Goal: Task Accomplishment & Management: Complete application form

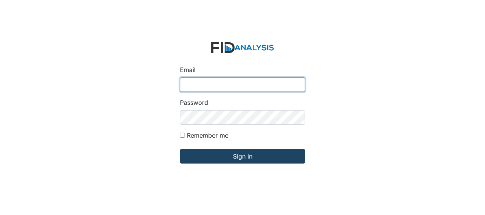
type input "[EMAIL_ADDRESS][DOMAIN_NAME]"
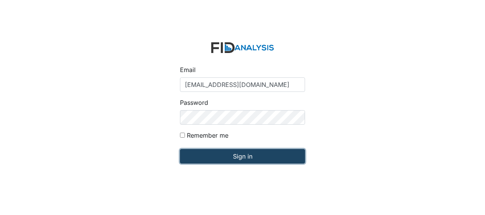
click at [215, 155] on input "Sign in" at bounding box center [242, 156] width 125 height 14
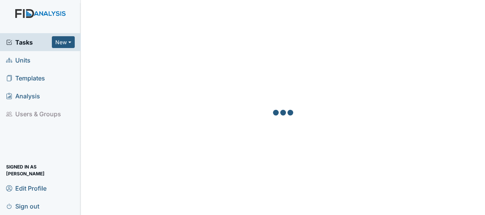
click at [32, 60] on link "Units" at bounding box center [40, 60] width 81 height 18
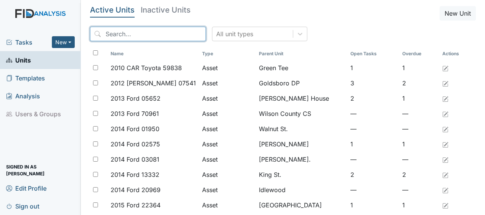
click at [102, 37] on input "search" at bounding box center [148, 34] width 116 height 14
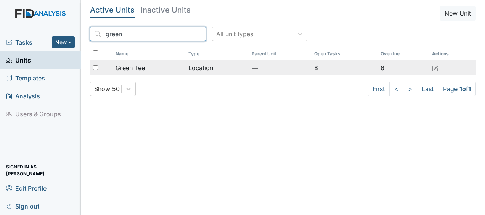
type input "green"
click at [131, 66] on span "Green Tee" at bounding box center [129, 67] width 29 height 9
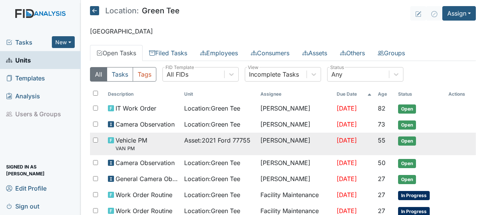
click at [223, 138] on span "Asset : 2021 Ford 77755" at bounding box center [217, 140] width 66 height 9
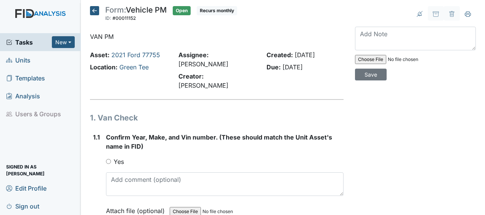
click at [108, 159] on input "Yes" at bounding box center [108, 161] width 5 height 5
radio input "true"
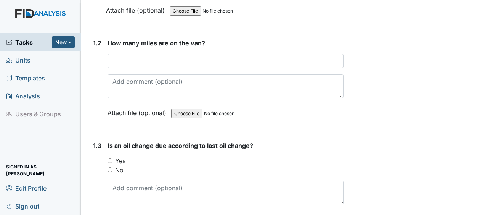
scroll to position [201, 0]
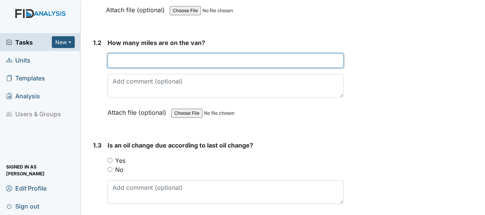
click at [142, 53] on input "number" at bounding box center [225, 60] width 236 height 14
type input "35922"
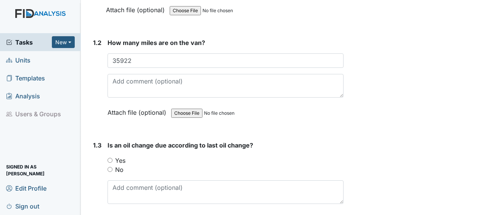
click at [110, 167] on input "No" at bounding box center [109, 169] width 5 height 5
radio input "true"
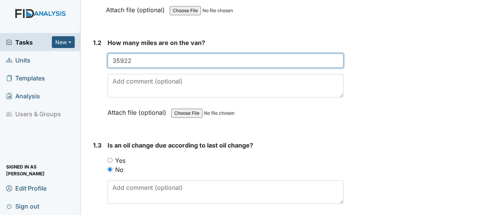
click at [322, 53] on input "35922" at bounding box center [225, 60] width 236 height 14
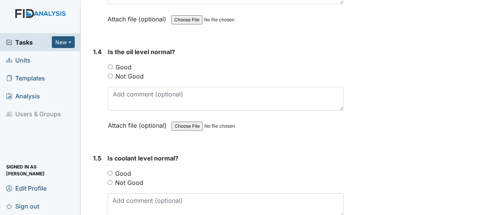
scroll to position [402, 0]
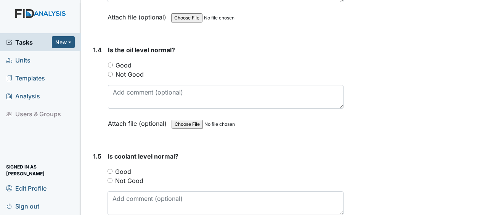
click at [109, 62] on input "Good" at bounding box center [110, 64] width 5 height 5
radio input "true"
click at [110, 169] on input "Good" at bounding box center [109, 171] width 5 height 5
radio input "true"
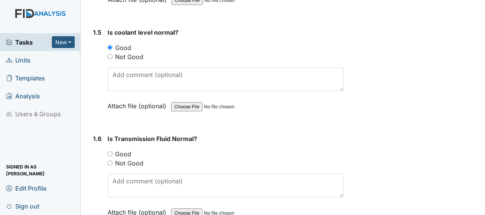
scroll to position [526, 0]
click at [110, 151] on input "Good" at bounding box center [109, 153] width 5 height 5
radio input "true"
click at [110, 151] on input "Good" at bounding box center [109, 153] width 5 height 5
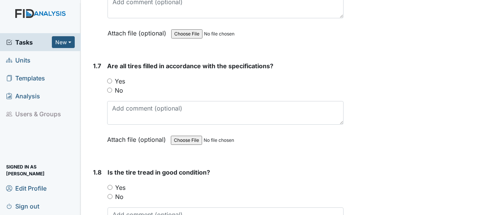
scroll to position [719, 0]
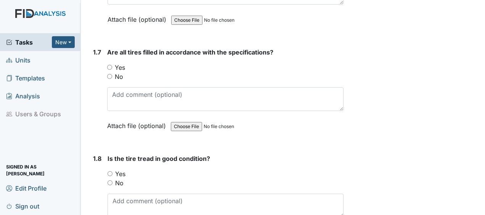
click at [110, 65] on input "Yes" at bounding box center [109, 67] width 5 height 5
radio input "true"
click at [111, 171] on input "Yes" at bounding box center [109, 173] width 5 height 5
radio input "true"
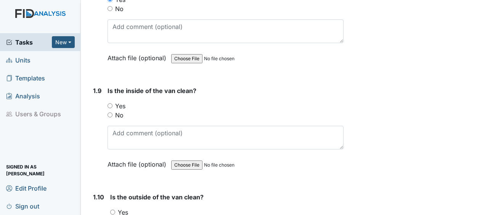
scroll to position [893, 0]
click at [110, 103] on input "Yes" at bounding box center [109, 105] width 5 height 5
radio input "true"
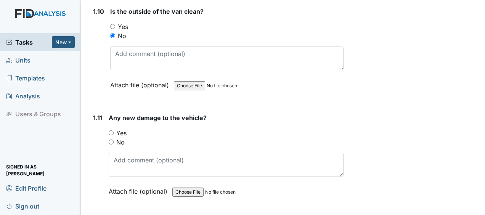
scroll to position [1116, 0]
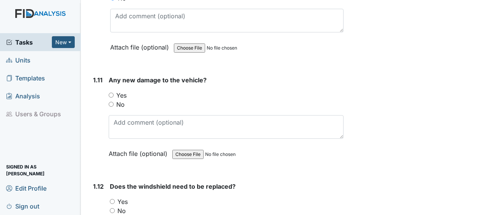
click at [112, 102] on input "No" at bounding box center [111, 104] width 5 height 5
radio input "true"
click at [112, 208] on input "No" at bounding box center [112, 210] width 5 height 5
radio input "true"
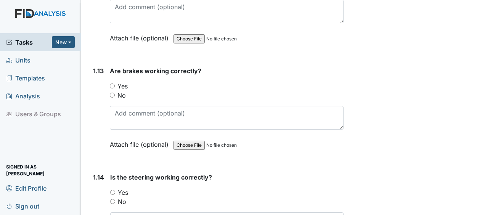
scroll to position [1339, 0]
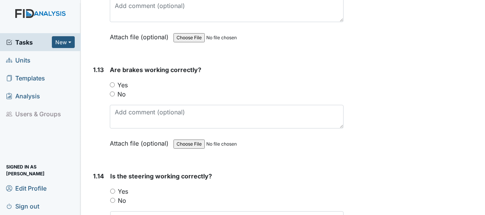
click at [111, 82] on input "Yes" at bounding box center [112, 84] width 5 height 5
radio input "true"
click at [112, 189] on input "Yes" at bounding box center [112, 191] width 5 height 5
radio input "true"
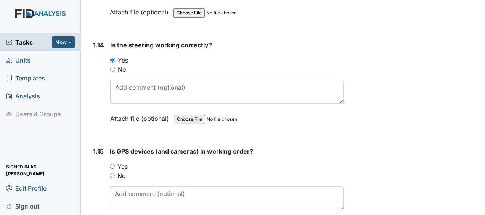
scroll to position [1501, 0]
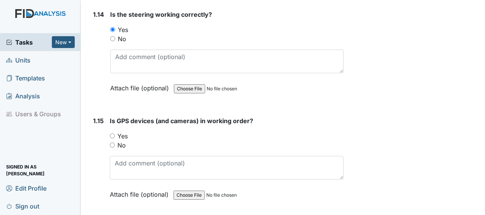
click at [111, 133] on input "Yes" at bounding box center [112, 135] width 5 height 5
radio input "true"
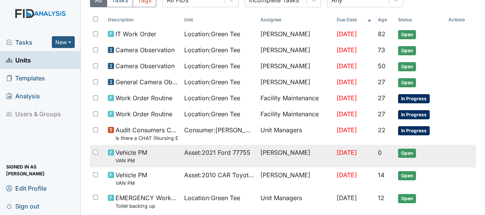
scroll to position [100, 0]
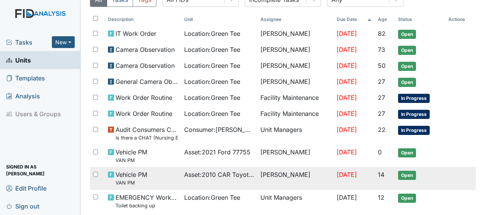
click at [133, 172] on span "Vehicle PM VAN PM" at bounding box center [131, 178] width 32 height 16
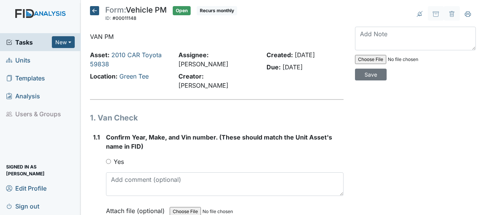
click at [108, 159] on input "Yes" at bounding box center [108, 161] width 5 height 5
radio input "true"
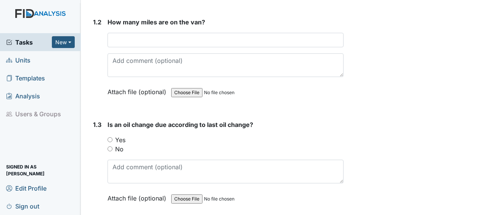
scroll to position [222, 0]
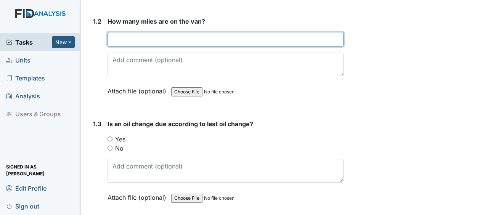
click at [116, 32] on input "number" at bounding box center [225, 39] width 236 height 14
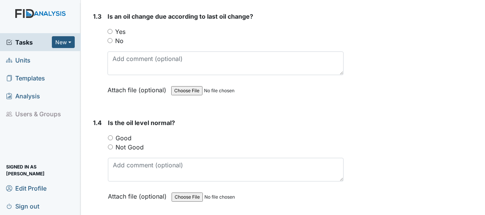
scroll to position [330, 0]
type input "106064"
click at [110, 38] on input "No" at bounding box center [109, 40] width 5 height 5
radio input "true"
click at [110, 135] on input "Good" at bounding box center [110, 137] width 5 height 5
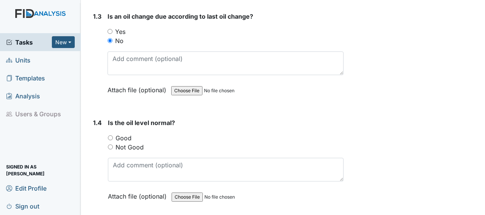
radio input "true"
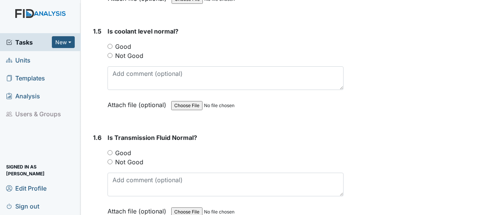
scroll to position [528, 0]
click at [110, 43] on input "Good" at bounding box center [109, 45] width 5 height 5
radio input "true"
click at [112, 149] on input "Good" at bounding box center [109, 151] width 5 height 5
radio input "true"
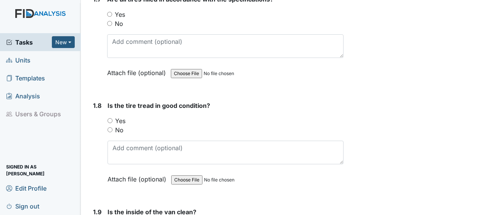
scroll to position [769, 0]
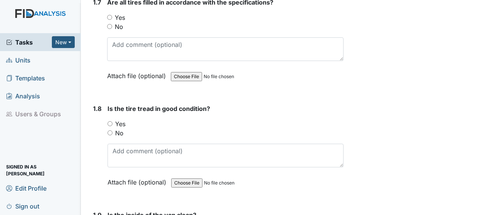
click at [109, 13] on div "Yes" at bounding box center [225, 17] width 236 height 9
click at [109, 15] on input "Yes" at bounding box center [109, 17] width 5 height 5
radio input "true"
click at [109, 121] on input "Yes" at bounding box center [109, 123] width 5 height 5
radio input "true"
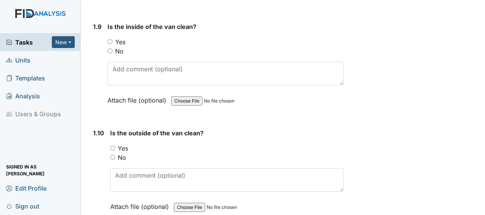
scroll to position [958, 0]
click at [110, 38] on input "Yes" at bounding box center [109, 40] width 5 height 5
radio input "true"
click at [114, 154] on input "No" at bounding box center [112, 156] width 5 height 5
radio input "true"
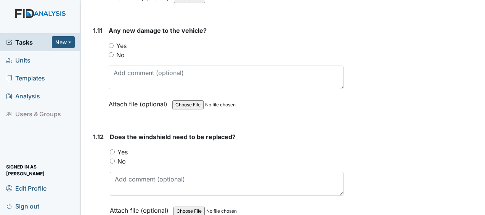
scroll to position [1179, 0]
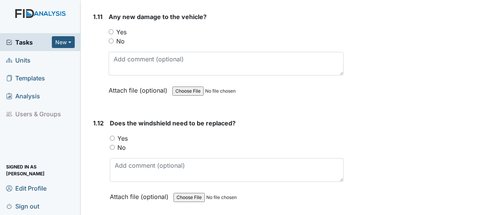
click at [110, 38] on input "No" at bounding box center [111, 40] width 5 height 5
radio input "true"
click at [114, 145] on input "No" at bounding box center [112, 147] width 5 height 5
radio input "true"
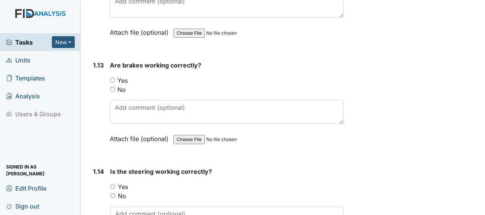
scroll to position [1345, 0]
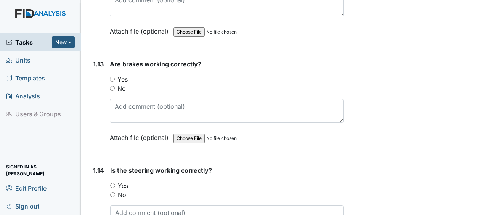
click at [114, 77] on input "Yes" at bounding box center [112, 79] width 5 height 5
radio input "true"
click at [112, 183] on input "Yes" at bounding box center [112, 185] width 5 height 5
radio input "true"
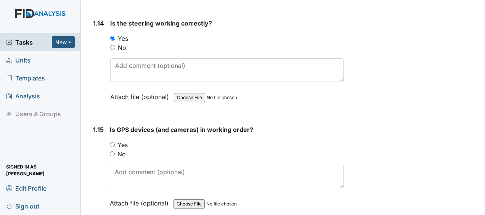
scroll to position [1510, 0]
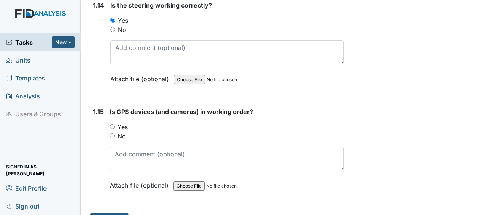
click at [110, 124] on input "Yes" at bounding box center [112, 126] width 5 height 5
radio input "true"
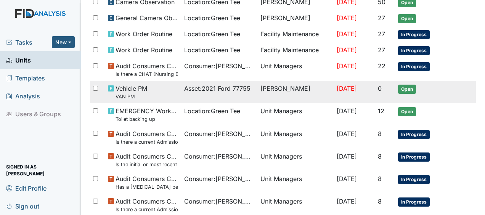
scroll to position [161, 0]
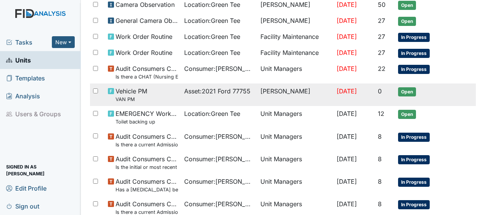
click at [146, 88] on span "Vehicle PM VAN PM" at bounding box center [131, 94] width 32 height 16
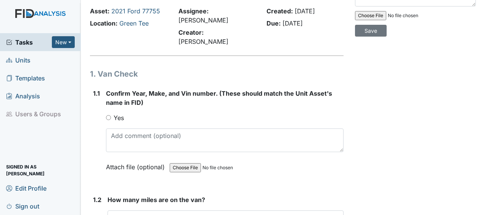
scroll to position [44, 0]
click at [107, 115] on input "Yes" at bounding box center [108, 117] width 5 height 5
radio input "true"
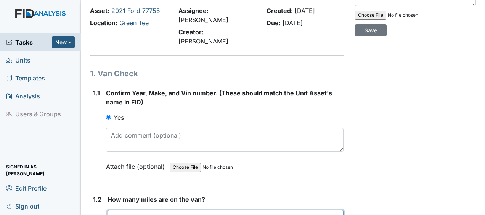
click at [112, 210] on input "number" at bounding box center [225, 217] width 236 height 14
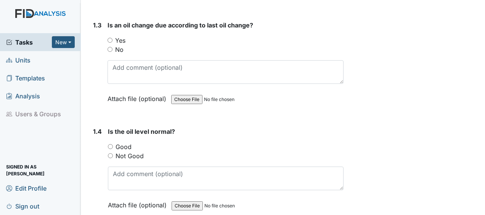
scroll to position [321, 0]
type input "35922"
click at [110, 46] on input "No" at bounding box center [109, 48] width 5 height 5
radio input "true"
click at [109, 144] on input "Good" at bounding box center [110, 146] width 5 height 5
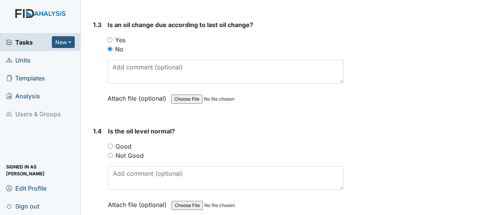
radio input "true"
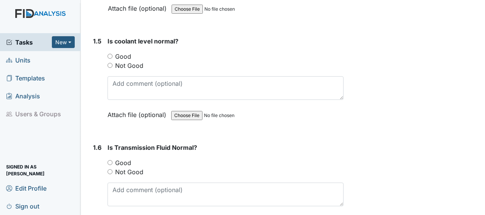
scroll to position [518, 0]
click at [110, 53] on input "Good" at bounding box center [109, 55] width 5 height 5
radio input "true"
click at [109, 160] on input "Good" at bounding box center [109, 162] width 5 height 5
radio input "true"
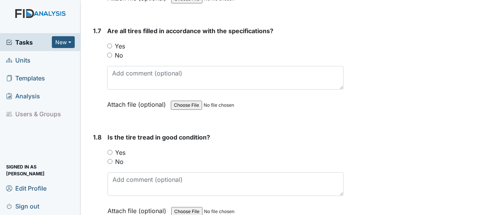
scroll to position [747, 0]
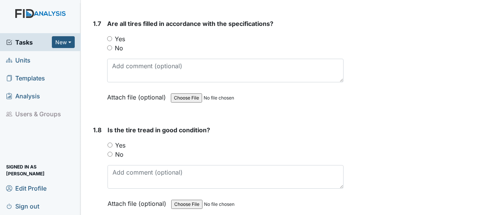
click at [110, 36] on input "Yes" at bounding box center [109, 38] width 5 height 5
radio input "true"
click at [110, 142] on input "Yes" at bounding box center [109, 144] width 5 height 5
radio input "true"
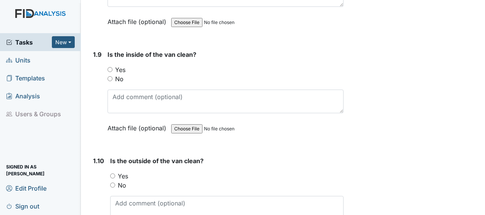
scroll to position [952, 0]
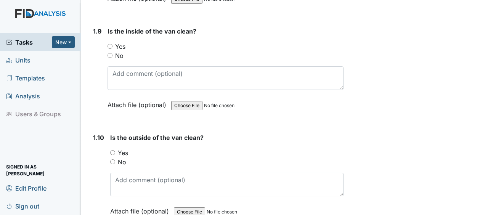
click at [110, 42] on div "Yes" at bounding box center [225, 46] width 236 height 9
click at [111, 159] on input "No" at bounding box center [112, 161] width 5 height 5
radio input "true"
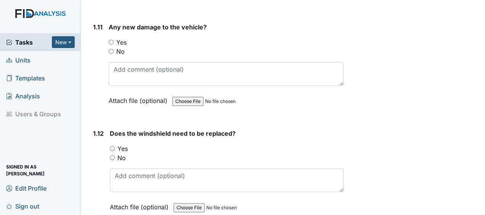
scroll to position [1169, 0]
click at [112, 49] on input "No" at bounding box center [111, 51] width 5 height 5
radio input "true"
click at [112, 155] on input "No" at bounding box center [112, 157] width 5 height 5
radio input "true"
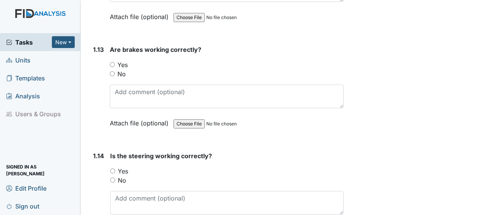
scroll to position [1360, 0]
click at [112, 62] on input "Yes" at bounding box center [112, 64] width 5 height 5
radio input "true"
click at [112, 168] on input "Yes" at bounding box center [112, 170] width 5 height 5
radio input "true"
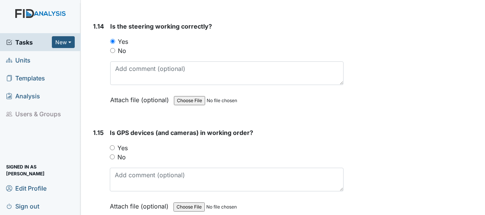
scroll to position [1501, 0]
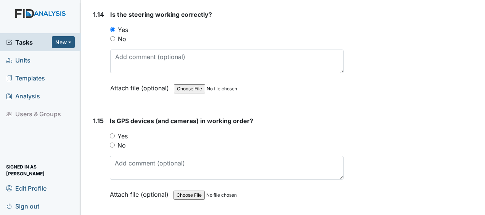
click at [112, 133] on input "Yes" at bounding box center [112, 135] width 5 height 5
radio input "true"
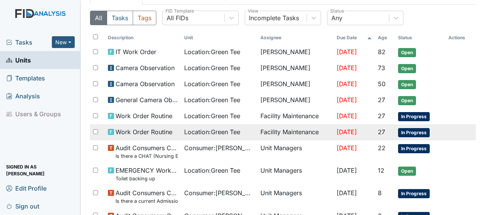
scroll to position [92, 0]
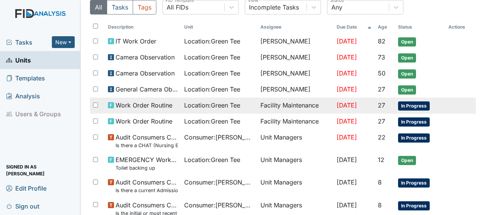
click at [197, 103] on span "Location : Green Tee" at bounding box center [212, 105] width 56 height 9
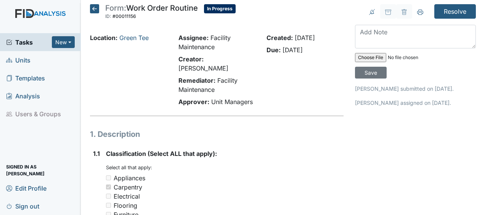
scroll to position [2, 0]
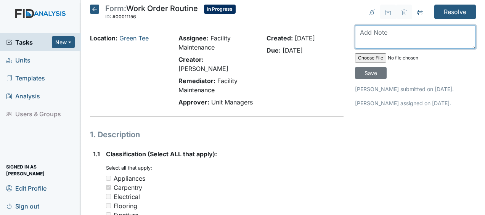
click at [365, 32] on textarea at bounding box center [415, 37] width 121 height 24
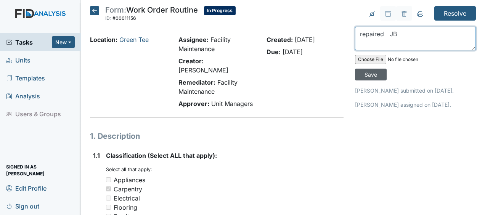
type textarea "repaired JB"
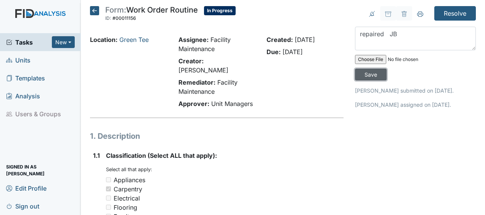
click at [371, 75] on input "Save" at bounding box center [371, 75] width 32 height 12
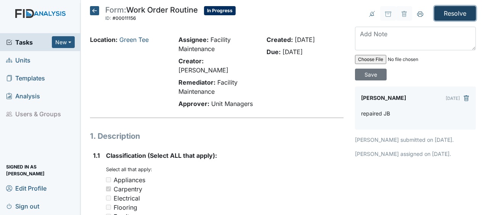
click at [459, 12] on input "Resolve" at bounding box center [455, 13] width 42 height 14
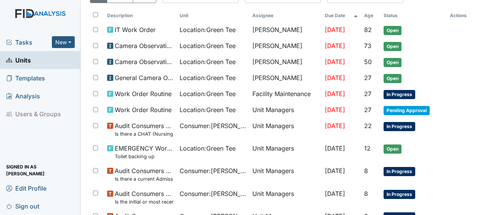
scroll to position [104, 0]
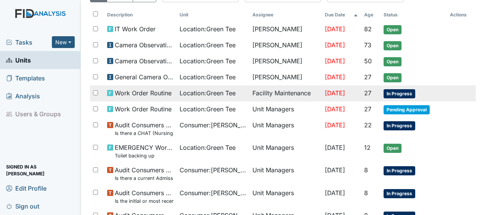
click at [362, 90] on td "27" at bounding box center [370, 93] width 19 height 16
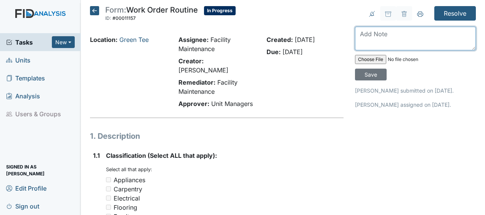
click at [360, 37] on textarea at bounding box center [415, 39] width 121 height 24
type textarea "cleaned out fixture JB"
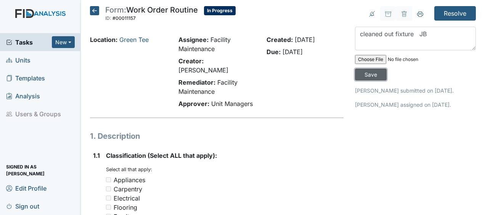
click at [370, 73] on input "Save" at bounding box center [371, 75] width 32 height 12
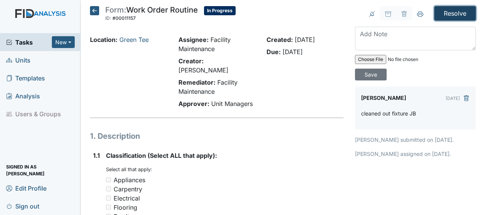
click at [448, 11] on input "Resolve" at bounding box center [455, 13] width 42 height 14
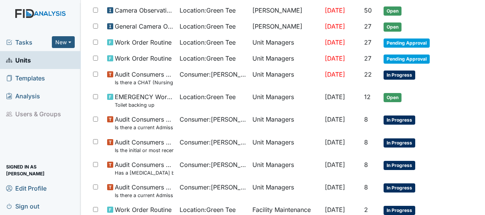
scroll to position [155, 0]
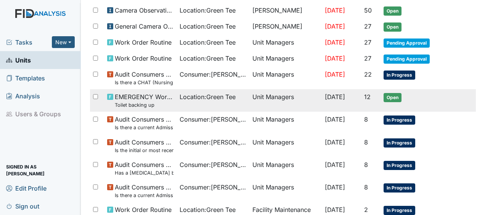
click at [333, 93] on span "[DATE]" at bounding box center [335, 97] width 20 height 8
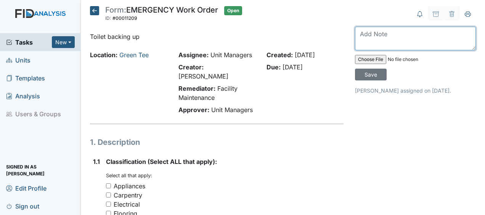
click at [357, 37] on textarea at bounding box center [415, 39] width 121 height 24
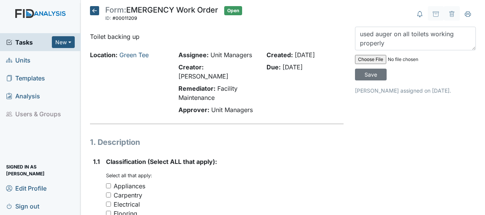
click at [320, 102] on div "Created: [DATE] Due: [DATE]" at bounding box center [305, 83] width 88 height 67
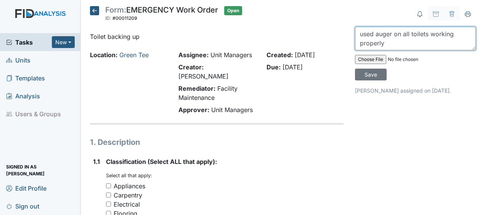
click at [386, 44] on textarea "used auger on all toilets working properly" at bounding box center [415, 39] width 121 height 24
type textarea "used auger on all toilets working properly JB"
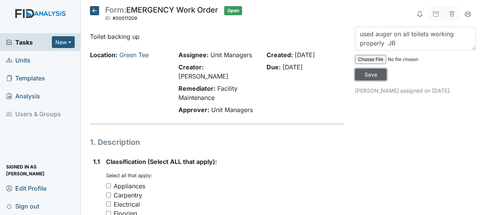
click at [374, 74] on input "Save" at bounding box center [371, 75] width 32 height 12
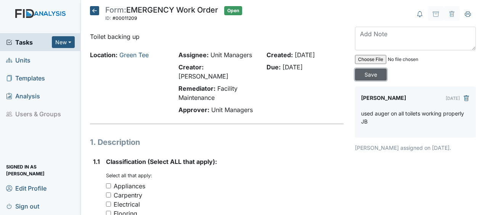
click at [360, 73] on input "Save" at bounding box center [371, 75] width 32 height 12
click at [95, 11] on icon at bounding box center [94, 10] width 9 height 9
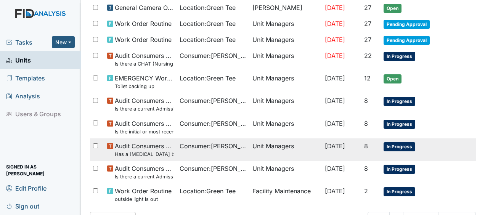
scroll to position [148, 0]
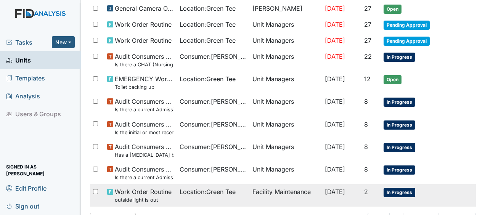
click at [204, 190] on span "Location : Green Tee" at bounding box center [207, 191] width 56 height 9
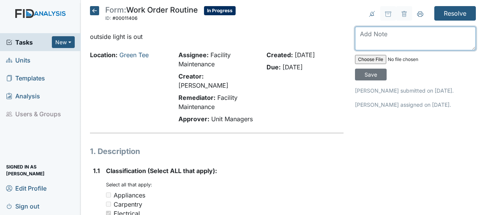
click at [358, 37] on textarea at bounding box center [415, 39] width 121 height 24
type textarea "replaced blown bulb JB"
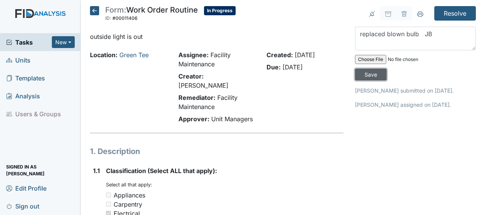
click at [363, 70] on input "Save" at bounding box center [371, 75] width 32 height 12
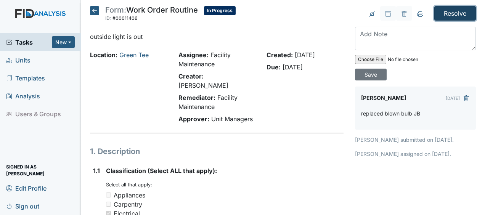
click at [440, 10] on input "Resolve" at bounding box center [455, 13] width 42 height 14
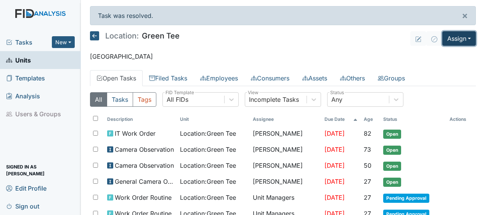
click at [442, 35] on button "Assign" at bounding box center [459, 38] width 34 height 14
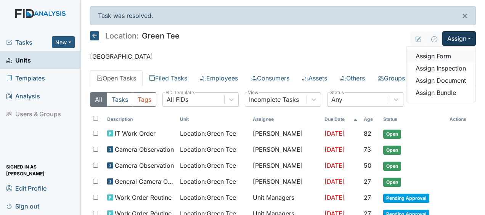
click at [436, 54] on link "Assign Form" at bounding box center [440, 56] width 69 height 12
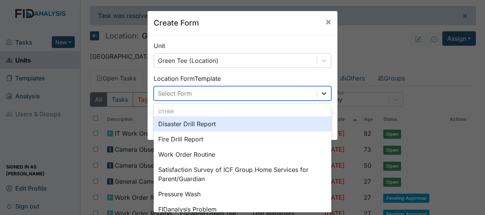
click at [322, 91] on icon at bounding box center [324, 94] width 8 height 8
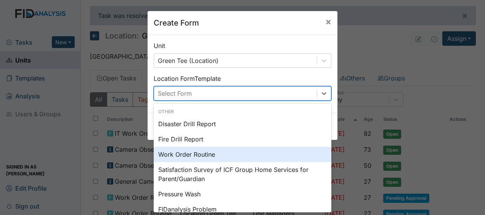
click at [188, 152] on div "Work Order Routine" at bounding box center [243, 154] width 178 height 15
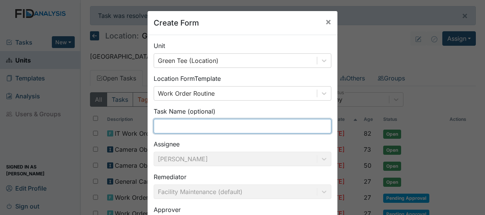
click at [176, 128] on input "text" at bounding box center [243, 126] width 178 height 14
type input "cut grass"
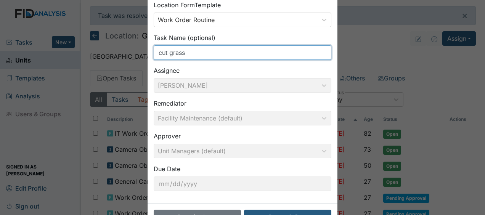
scroll to position [99, 0]
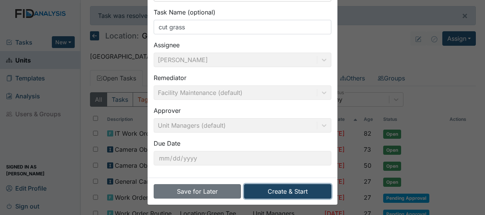
click at [267, 192] on button "Create & Start" at bounding box center [287, 191] width 87 height 14
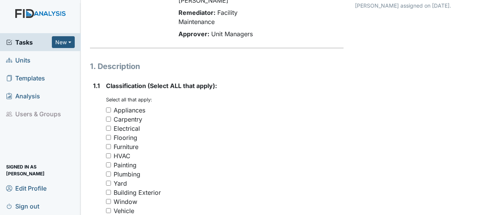
scroll to position [85, 0]
click at [108, 180] on input "Yard" at bounding box center [108, 182] width 5 height 5
checkbox input "true"
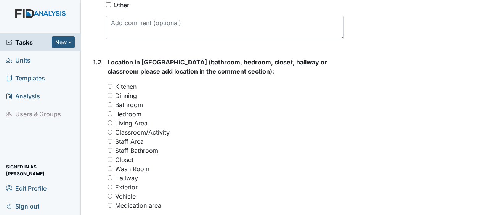
scroll to position [300, 0]
click at [110, 184] on input "Exterior" at bounding box center [109, 186] width 5 height 5
radio input "true"
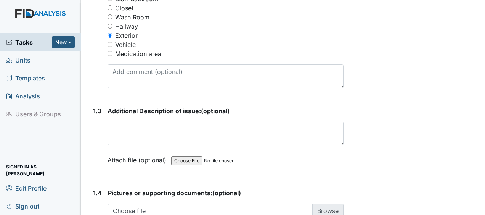
scroll to position [452, 0]
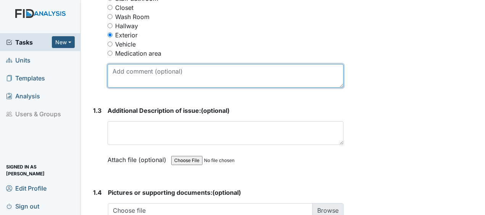
click at [126, 64] on textarea at bounding box center [225, 76] width 236 height 24
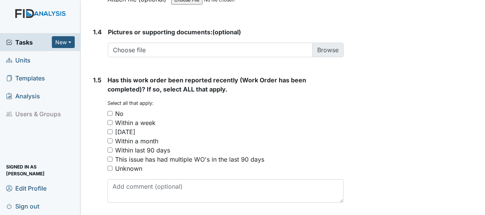
scroll to position [619, 0]
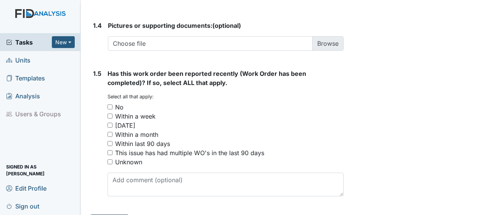
type textarea "cut grass"
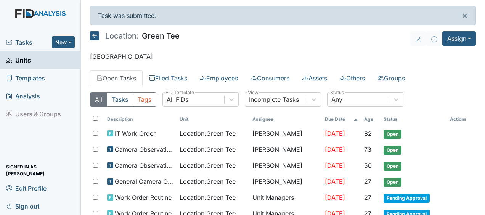
scroll to position [224, 0]
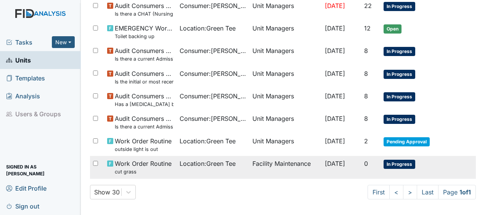
click at [155, 160] on span "Work Order Routine cut grass" at bounding box center [143, 167] width 57 height 16
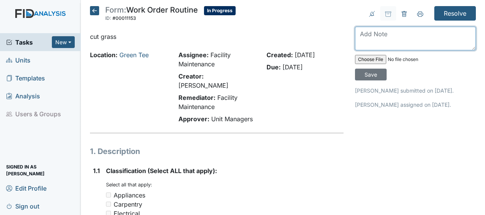
click at [366, 42] on textarea at bounding box center [415, 39] width 121 height 24
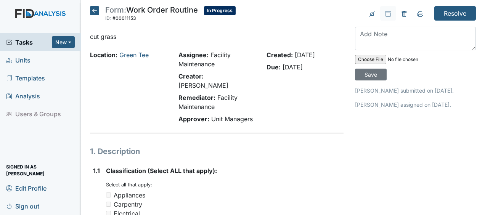
click at [422, 91] on p "[PERSON_NAME] submitted on [DATE]." at bounding box center [415, 90] width 121 height 8
copy p "Aug"
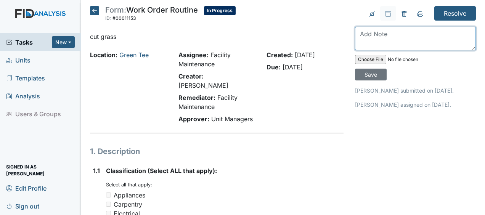
click at [367, 41] on textarea at bounding box center [415, 39] width 121 height 24
type textarea "cut grass JB"
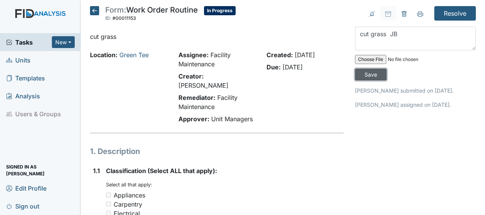
click at [366, 74] on input "Save" at bounding box center [371, 75] width 32 height 12
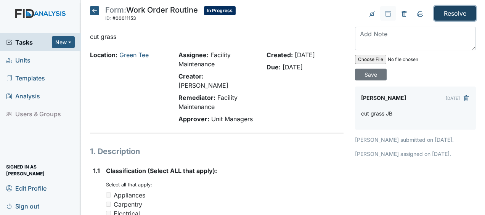
click at [446, 13] on input "Resolve" at bounding box center [455, 13] width 42 height 14
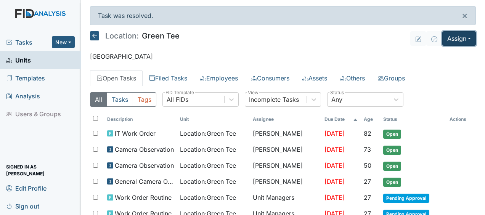
click at [447, 35] on button "Assign" at bounding box center [459, 38] width 34 height 14
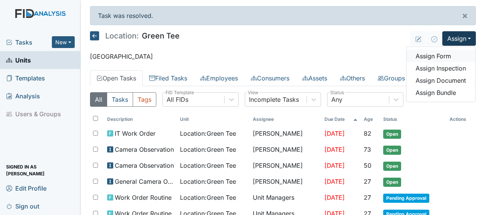
click at [427, 54] on link "Assign Form" at bounding box center [440, 56] width 69 height 12
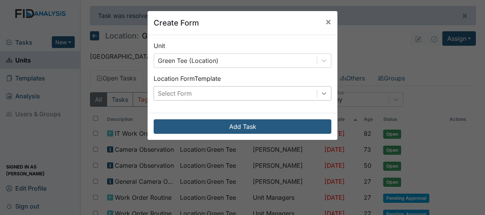
click at [320, 93] on icon at bounding box center [324, 94] width 8 height 8
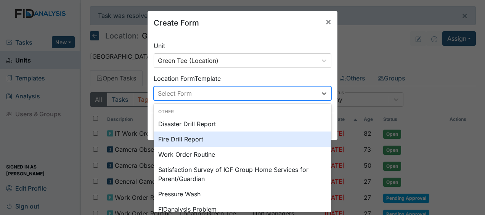
click at [218, 142] on div "Fire Drill Report" at bounding box center [243, 138] width 178 height 15
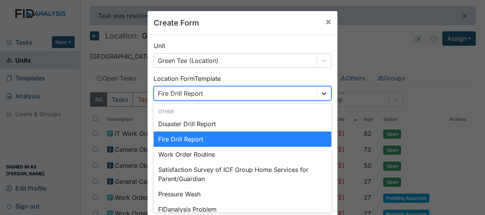
scroll to position [6, 0]
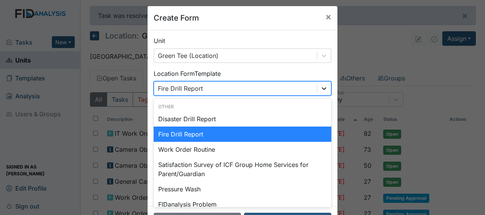
click at [318, 91] on div at bounding box center [324, 89] width 14 height 14
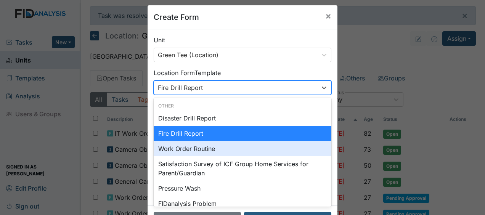
click at [219, 148] on div "Work Order Routine" at bounding box center [243, 148] width 178 height 15
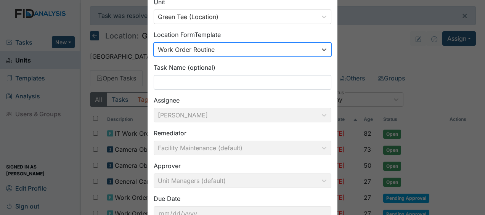
scroll to position [44, 0]
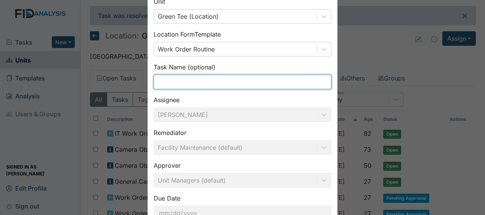
click at [156, 80] on input "text" at bounding box center [243, 82] width 178 height 14
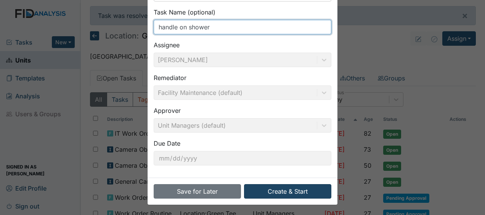
type input "handle on shower"
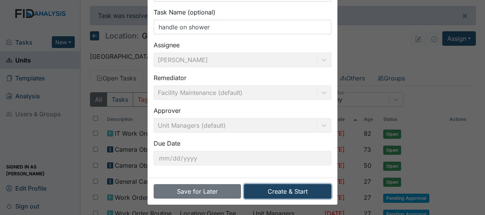
click at [257, 189] on button "Create & Start" at bounding box center [287, 191] width 87 height 14
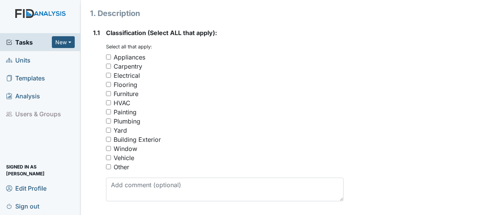
scroll to position [139, 0]
click at [108, 117] on input "Plumbing" at bounding box center [108, 119] width 5 height 5
checkbox input "true"
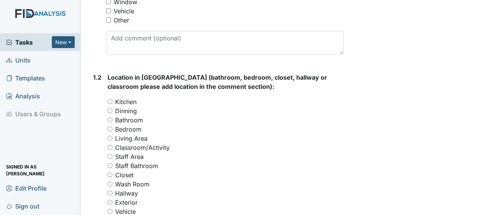
scroll to position [285, 0]
click at [110, 117] on input "Bathroom" at bounding box center [109, 119] width 5 height 5
radio input "true"
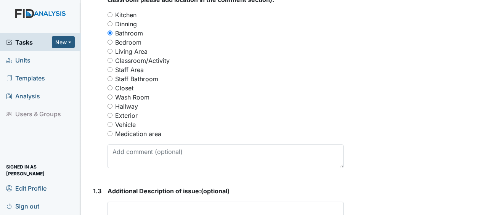
click at [110, 111] on div "Exterior" at bounding box center [225, 115] width 236 height 9
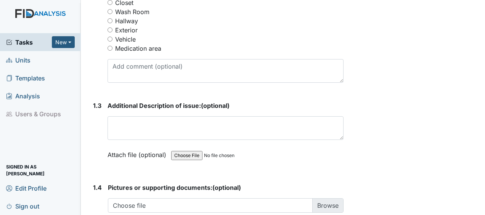
scroll to position [456, 0]
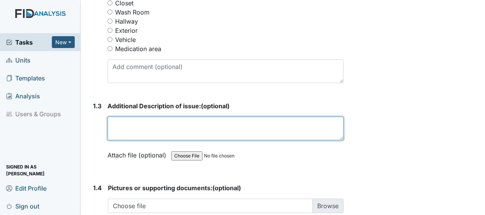
click at [115, 117] on textarea at bounding box center [225, 129] width 236 height 24
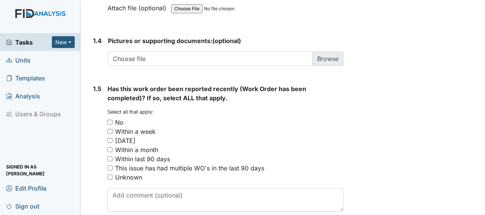
scroll to position [619, 0]
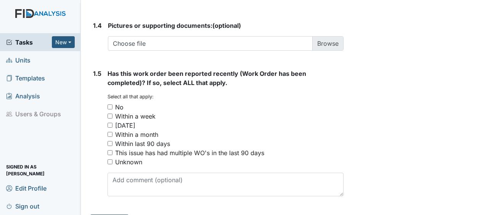
type textarea "shower hanle fell off"
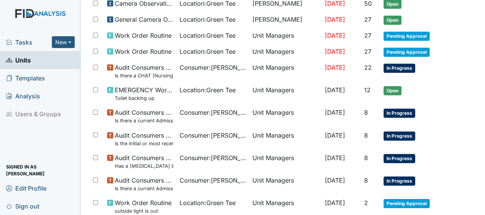
scroll to position [246, 0]
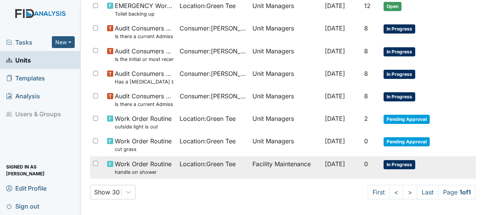
click at [158, 159] on span "Work Order Routine handle on shower" at bounding box center [143, 167] width 57 height 16
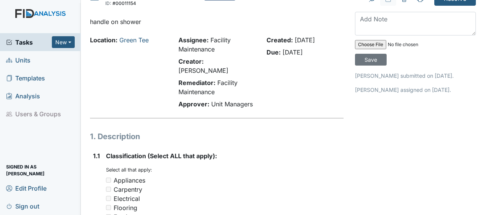
scroll to position [16, 0]
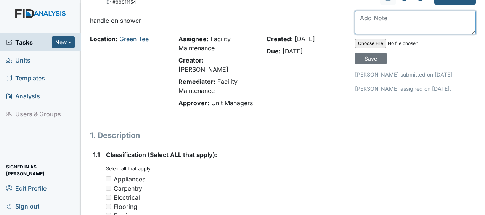
click at [360, 24] on textarea at bounding box center [415, 23] width 121 height 24
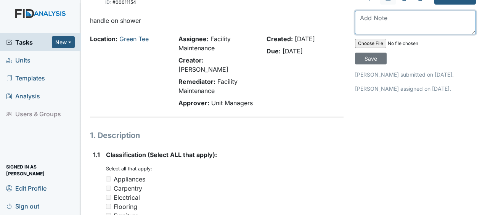
click at [360, 13] on textarea at bounding box center [415, 23] width 121 height 24
type textarea "replaced handle on shower JB"
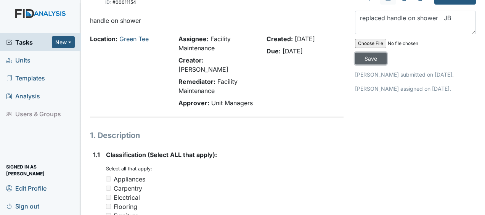
click at [368, 56] on input "Save" at bounding box center [371, 59] width 32 height 12
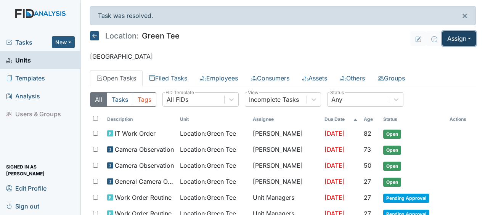
click at [445, 35] on button "Assign" at bounding box center [459, 38] width 34 height 14
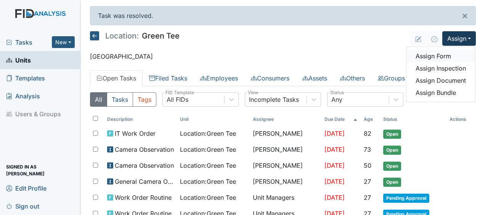
click at [434, 54] on link "Assign Form" at bounding box center [440, 56] width 69 height 12
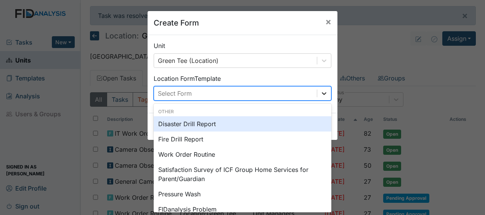
click at [321, 91] on icon at bounding box center [324, 94] width 8 height 8
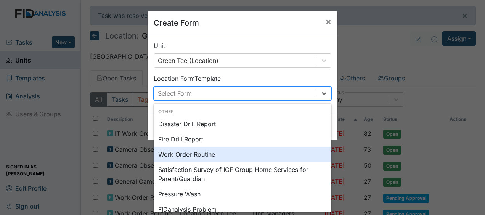
click at [218, 155] on div "Work Order Routine" at bounding box center [243, 154] width 178 height 15
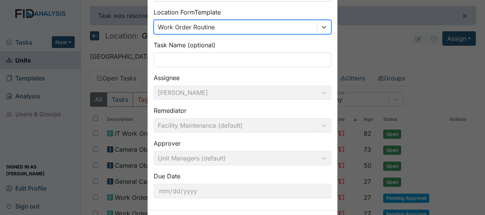
scroll to position [74, 0]
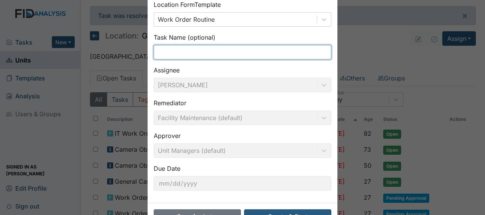
click at [158, 51] on input "text" at bounding box center [243, 52] width 178 height 14
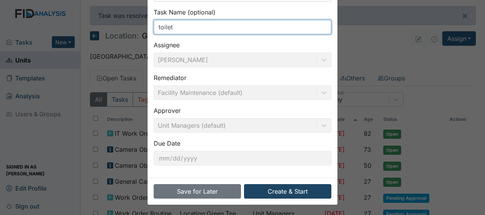
type input "toilet"
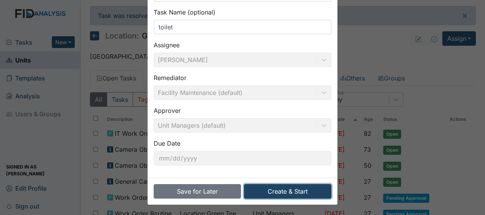
click at [267, 190] on button "Create & Start" at bounding box center [287, 191] width 87 height 14
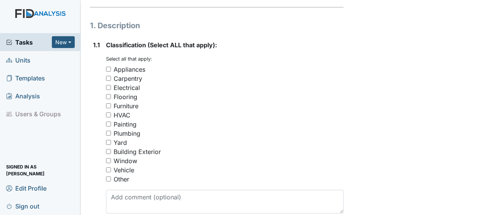
scroll to position [126, 0]
click at [108, 130] on input "Plumbing" at bounding box center [108, 132] width 5 height 5
checkbox input "true"
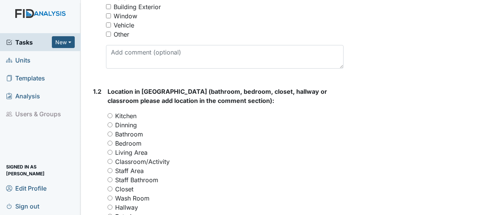
scroll to position [295, 0]
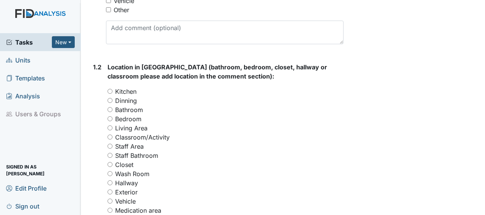
click at [110, 107] on input "Bathroom" at bounding box center [109, 109] width 5 height 5
radio input "true"
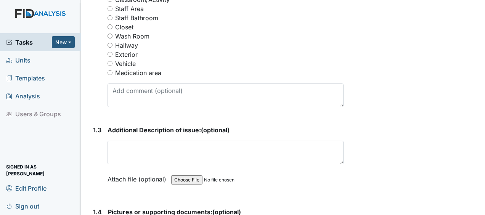
scroll to position [433, 0]
drag, startPoint x: 117, startPoint y: 130, endPoint x: 72, endPoint y: 133, distance: 45.1
click at [72, 133] on div "Tasks New Form Inspection Document Bundle Units Templates Analysis Users & Grou…" at bounding box center [40, 124] width 81 height 182
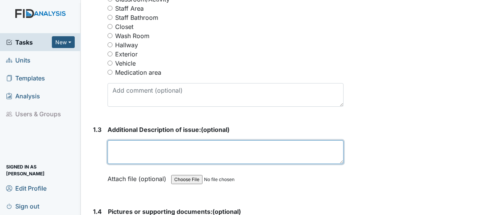
click at [129, 140] on textarea at bounding box center [225, 152] width 236 height 24
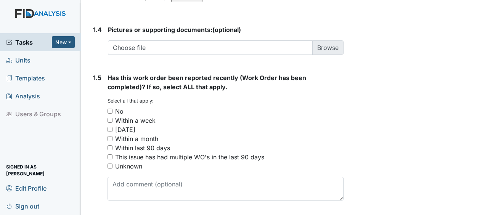
scroll to position [619, 0]
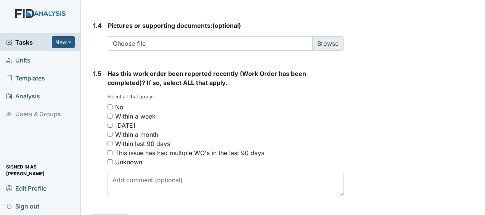
type textarea "toilet and seat loose"
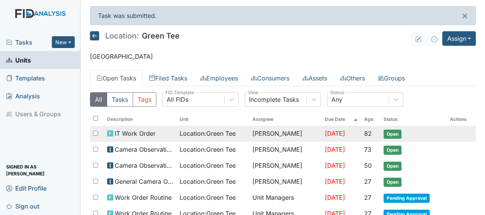
scroll to position [269, 0]
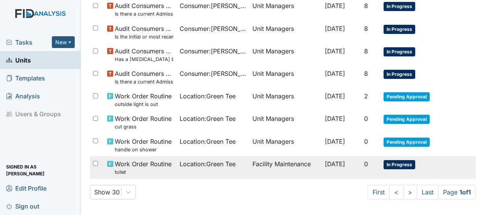
click at [163, 163] on span "Work Order Routine toilet" at bounding box center [143, 167] width 57 height 16
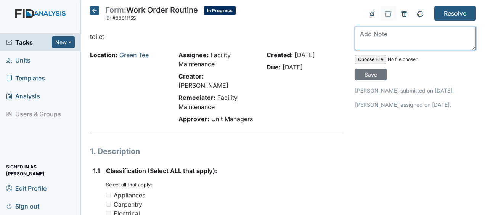
click at [372, 40] on textarea at bounding box center [415, 39] width 121 height 24
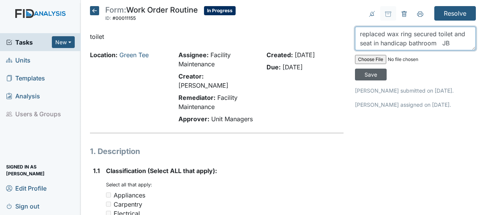
type textarea "replaced wax ring secured toilet and seat in handicap bathroom JB"
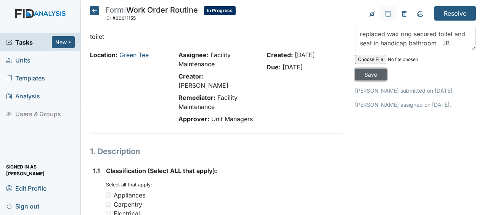
click at [366, 72] on input "Save" at bounding box center [371, 75] width 32 height 12
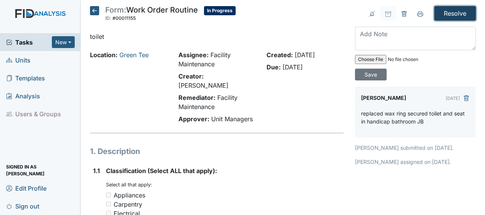
click at [446, 9] on input "Resolve" at bounding box center [455, 13] width 42 height 14
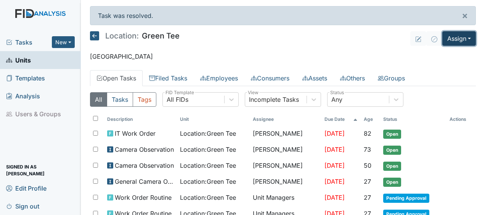
click at [448, 38] on button "Assign" at bounding box center [459, 38] width 34 height 14
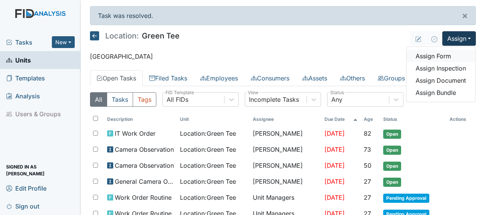
click at [438, 56] on link "Assign Form" at bounding box center [440, 56] width 69 height 12
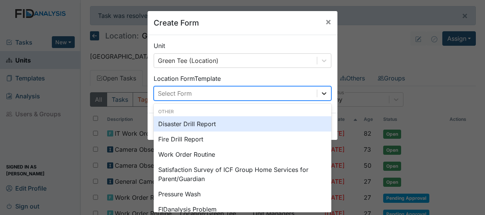
click at [322, 94] on icon at bounding box center [324, 94] width 8 height 8
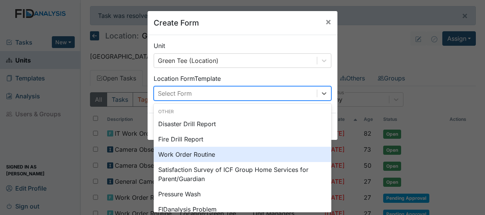
click at [197, 154] on div "Work Order Routine" at bounding box center [243, 154] width 178 height 15
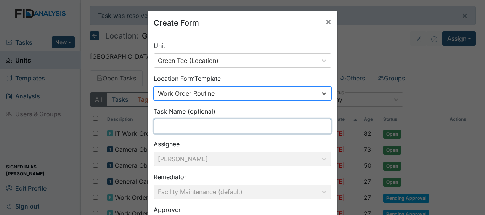
click at [162, 128] on input "text" at bounding box center [243, 126] width 178 height 14
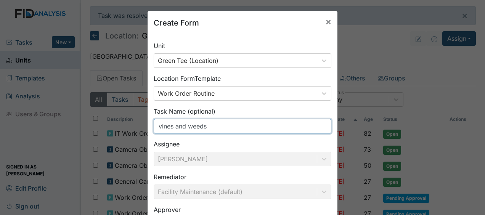
scroll to position [99, 0]
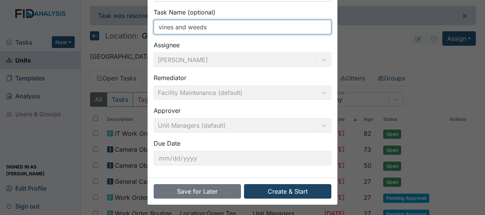
type input "vines and weeds"
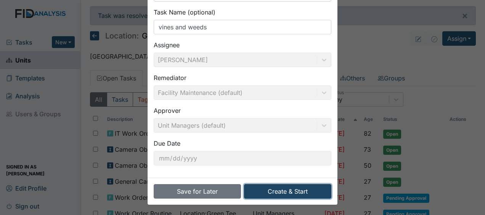
click at [262, 193] on button "Create & Start" at bounding box center [287, 191] width 87 height 14
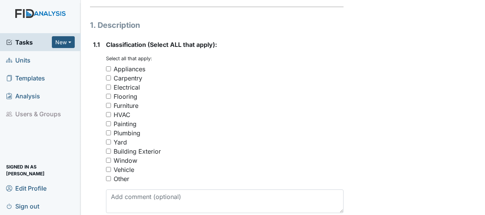
scroll to position [126, 0]
click at [107, 139] on input "Yard" at bounding box center [108, 141] width 5 height 5
checkbox input "true"
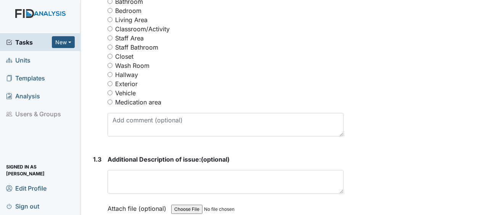
scroll to position [405, 0]
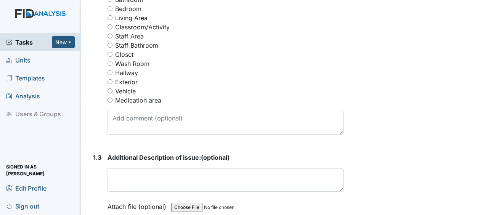
click at [110, 88] on input "Vehicle" at bounding box center [109, 90] width 5 height 5
radio input "true"
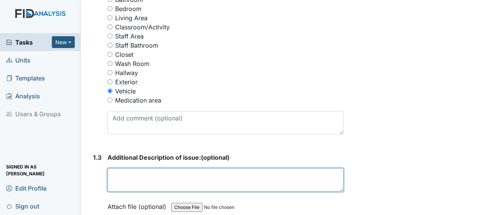
click at [116, 168] on textarea at bounding box center [225, 180] width 236 height 24
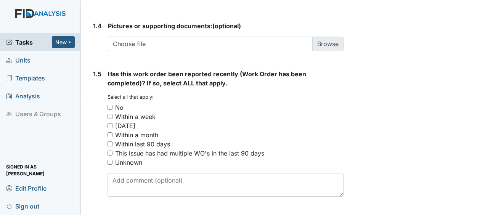
scroll to position [619, 0]
type textarea "vines and weeds"
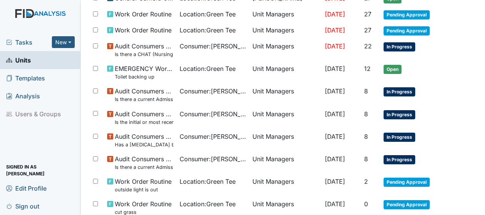
scroll to position [291, 0]
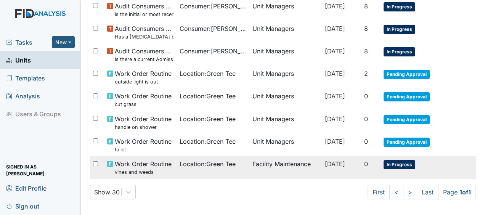
click at [142, 164] on span "Work Order Routine vines and weeds" at bounding box center [143, 167] width 57 height 16
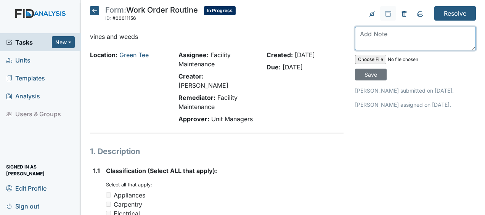
click at [356, 34] on textarea at bounding box center [415, 39] width 121 height 24
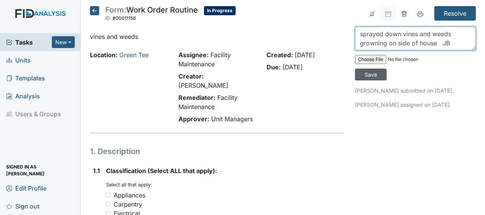
type textarea "sprayed down vines and weeds growning on side of house JB"
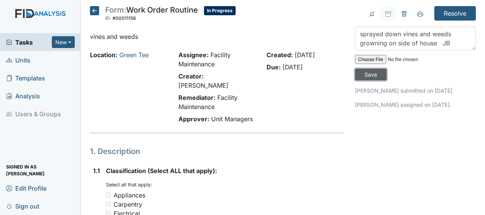
click at [371, 72] on input "Save" at bounding box center [371, 75] width 32 height 12
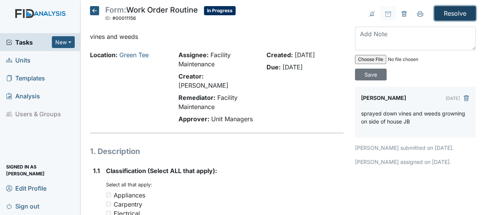
click at [443, 12] on input "Resolve" at bounding box center [455, 13] width 42 height 14
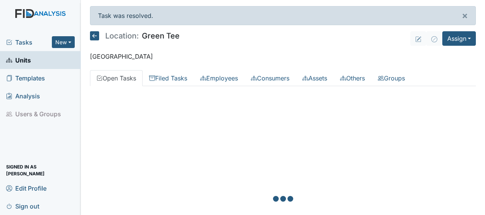
click at [443, 12] on div "Task was resolved. ×" at bounding box center [283, 15] width 386 height 19
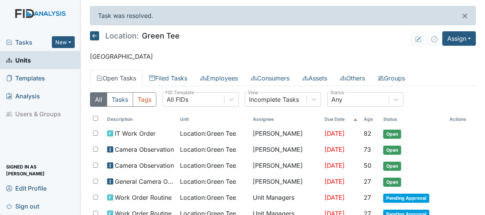
drag, startPoint x: 0, startPoint y: 0, endPoint x: 278, endPoint y: 46, distance: 281.8
click at [278, 46] on main "Task was resolved. × Location: Green Tee Assign Assign Form Assign Inspection A…" at bounding box center [283, 107] width 404 height 215
click at [95, 36] on icon at bounding box center [94, 35] width 9 height 9
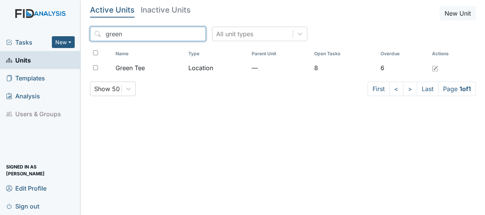
click at [182, 33] on input "green" at bounding box center [148, 34] width 116 height 14
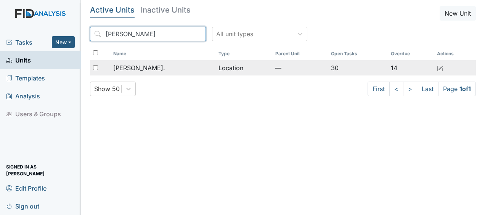
type input "william"
click at [153, 62] on td "[PERSON_NAME]." at bounding box center [162, 67] width 105 height 15
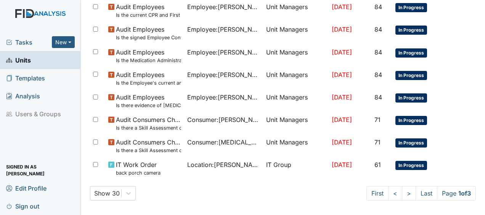
scroll to position [600, 0]
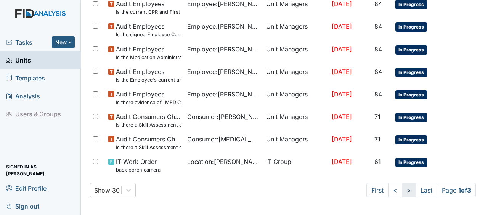
click at [402, 191] on link ">" at bounding box center [409, 190] width 14 height 14
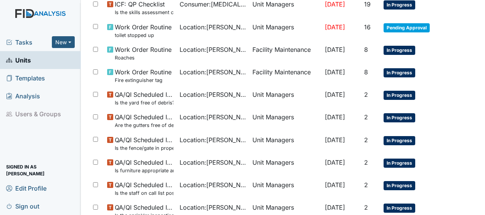
scroll to position [412, 0]
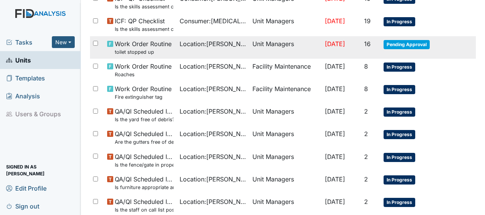
click at [290, 44] on td "Unit Managers" at bounding box center [285, 47] width 72 height 22
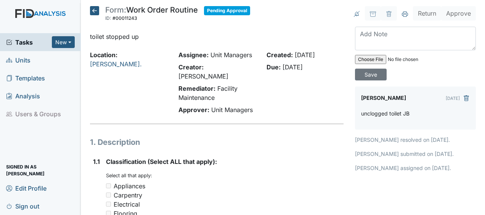
click at [95, 9] on icon at bounding box center [94, 10] width 9 height 9
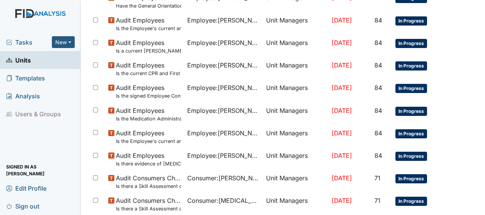
scroll to position [600, 0]
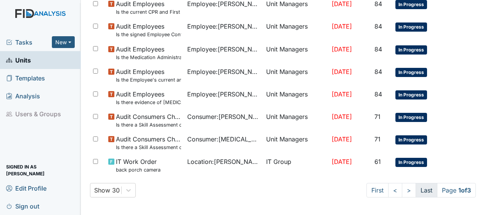
click at [419, 190] on link "Last" at bounding box center [426, 190] width 22 height 14
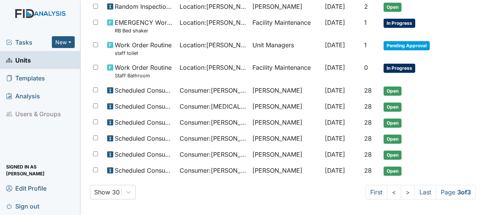
scroll to position [0, 0]
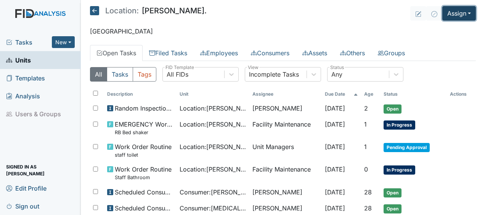
click at [451, 13] on button "Assign" at bounding box center [459, 13] width 34 height 14
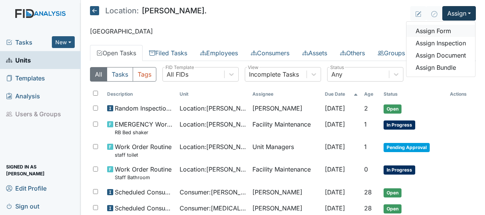
click at [437, 34] on link "Assign Form" at bounding box center [440, 31] width 69 height 12
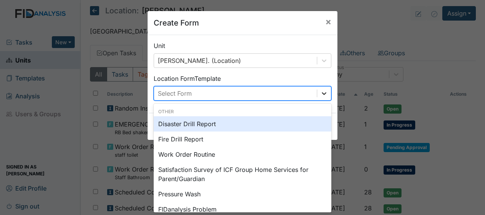
click at [325, 91] on div at bounding box center [324, 93] width 14 height 14
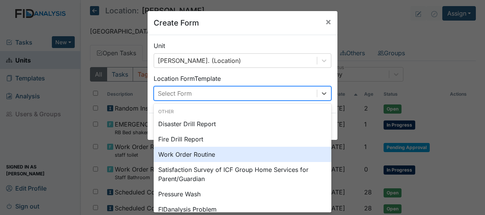
click at [258, 158] on div "Work Order Routine" at bounding box center [243, 154] width 178 height 15
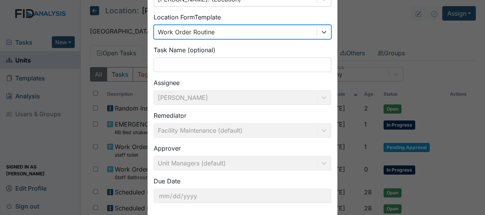
scroll to position [62, 0]
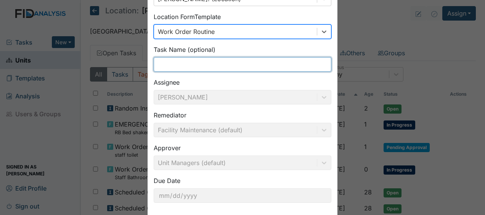
click at [162, 63] on input "text" at bounding box center [243, 64] width 178 height 14
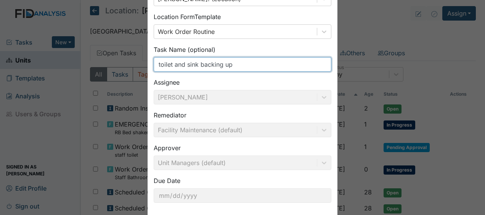
scroll to position [99, 0]
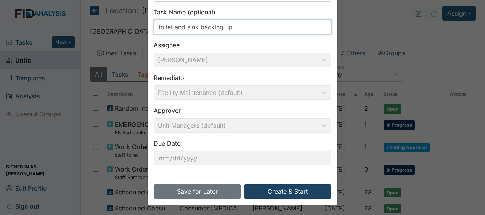
type input "toilet and sink backing up"
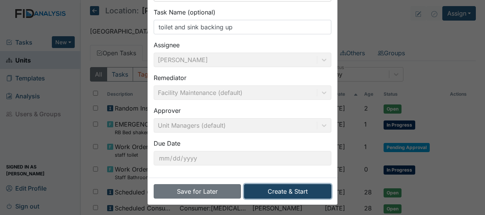
click at [262, 190] on button "Create & Start" at bounding box center [287, 191] width 87 height 14
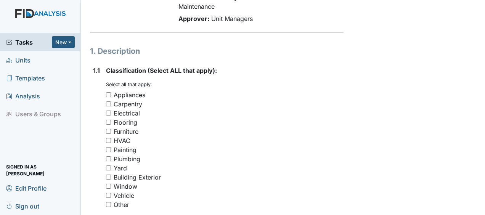
scroll to position [101, 0]
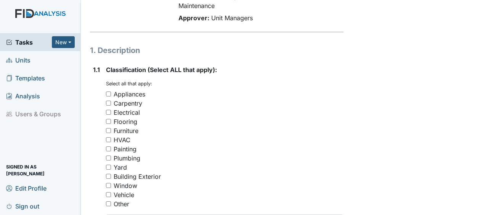
click at [108, 155] on input "Plumbing" at bounding box center [108, 157] width 5 height 5
checkbox input "true"
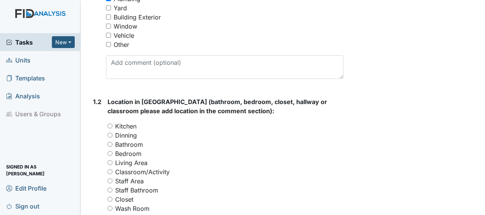
scroll to position [261, 0]
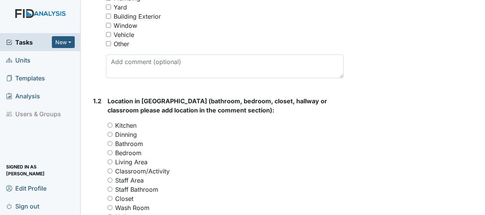
click at [110, 141] on input "Bathroom" at bounding box center [109, 143] width 5 height 5
radio input "true"
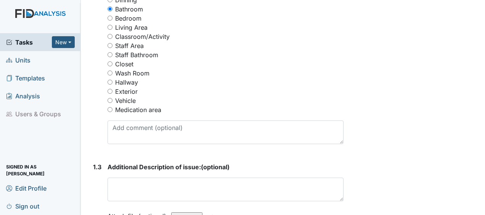
scroll to position [396, 0]
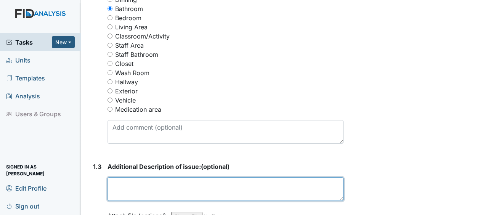
click at [121, 177] on textarea at bounding box center [225, 189] width 236 height 24
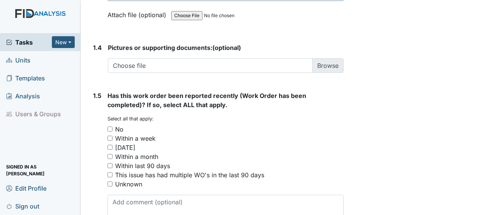
scroll to position [619, 0]
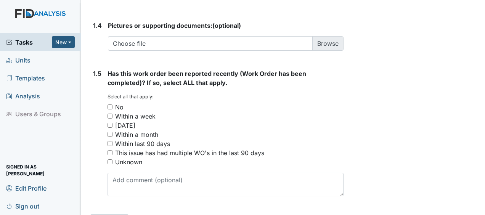
type textarea "sink and toilet backing up in staff bathroom"
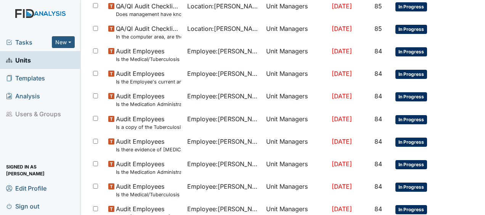
scroll to position [625, 0]
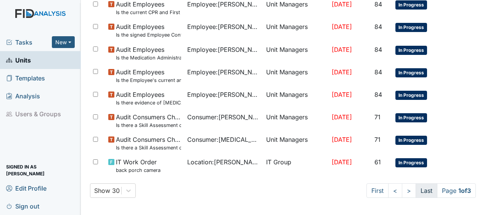
click at [419, 190] on link "Last" at bounding box center [426, 190] width 22 height 14
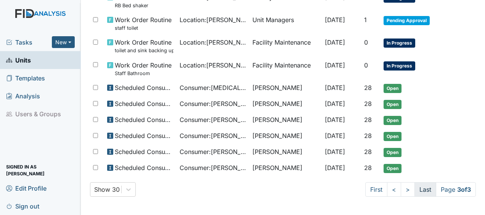
scroll to position [149, 0]
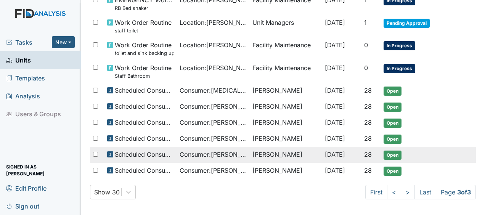
click at [385, 147] on td "Open" at bounding box center [413, 155] width 66 height 16
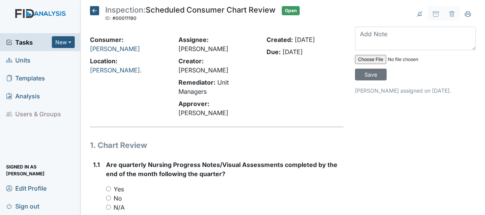
click at [96, 11] on icon at bounding box center [94, 10] width 9 height 9
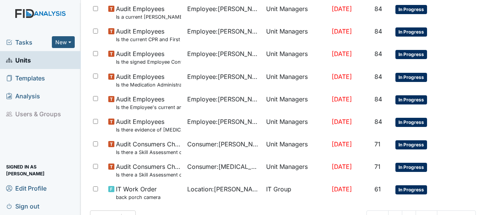
scroll to position [600, 0]
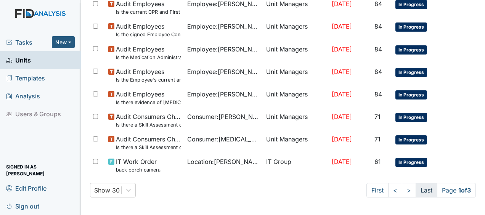
click at [418, 190] on link "Last" at bounding box center [426, 190] width 22 height 14
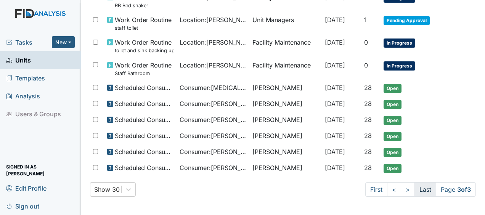
scroll to position [124, 0]
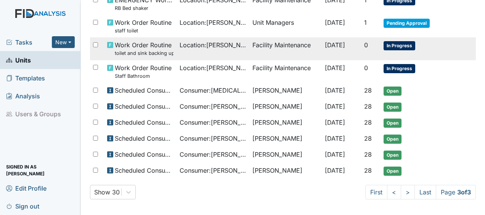
click at [330, 43] on span "[DATE]" at bounding box center [335, 45] width 20 height 8
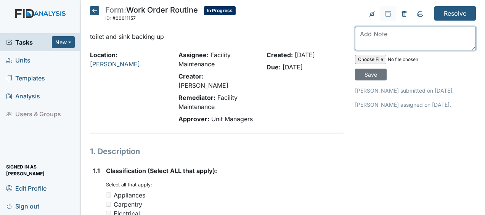
click at [357, 36] on textarea at bounding box center [415, 39] width 121 height 24
type textarea "snaked drain and toilet JB"
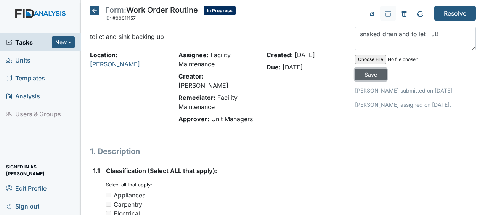
click at [371, 74] on input "Save" at bounding box center [371, 75] width 32 height 12
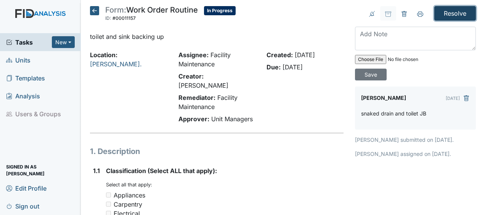
click at [443, 13] on input "Resolve" at bounding box center [455, 13] width 42 height 14
